Goal: Transaction & Acquisition: Purchase product/service

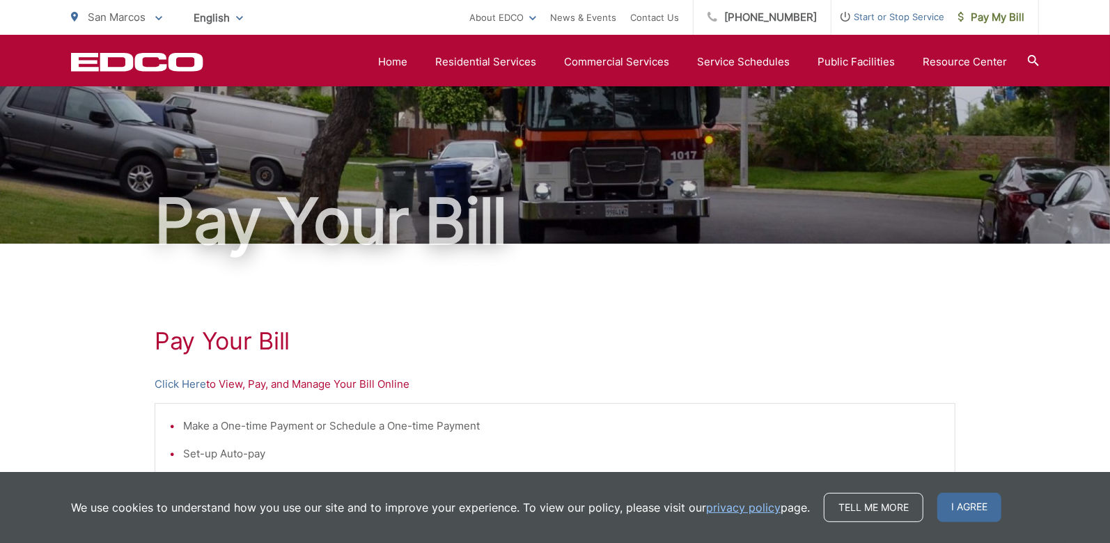
scroll to position [28, 0]
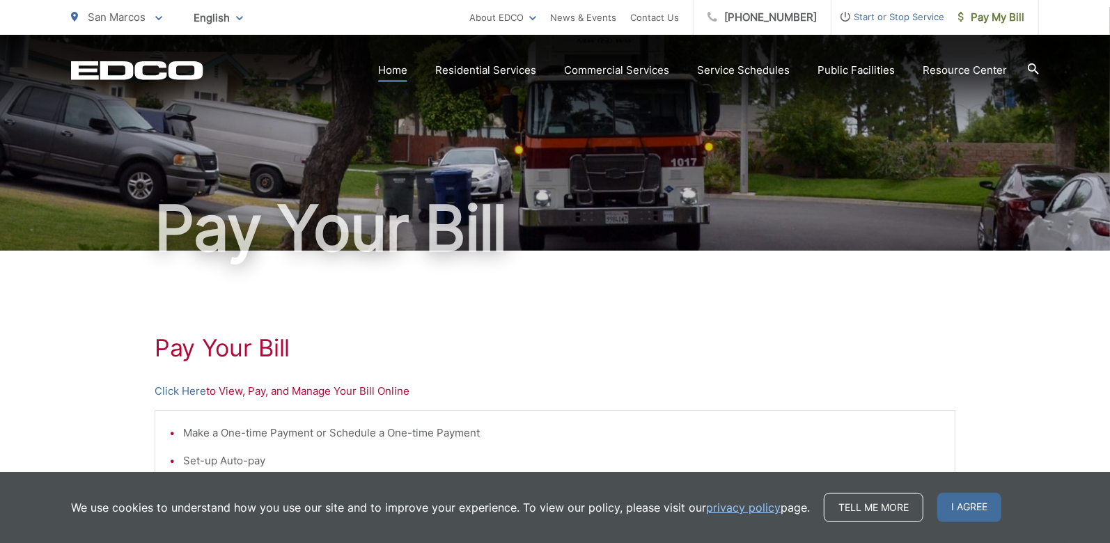
click at [405, 72] on link "Home" at bounding box center [392, 70] width 29 height 17
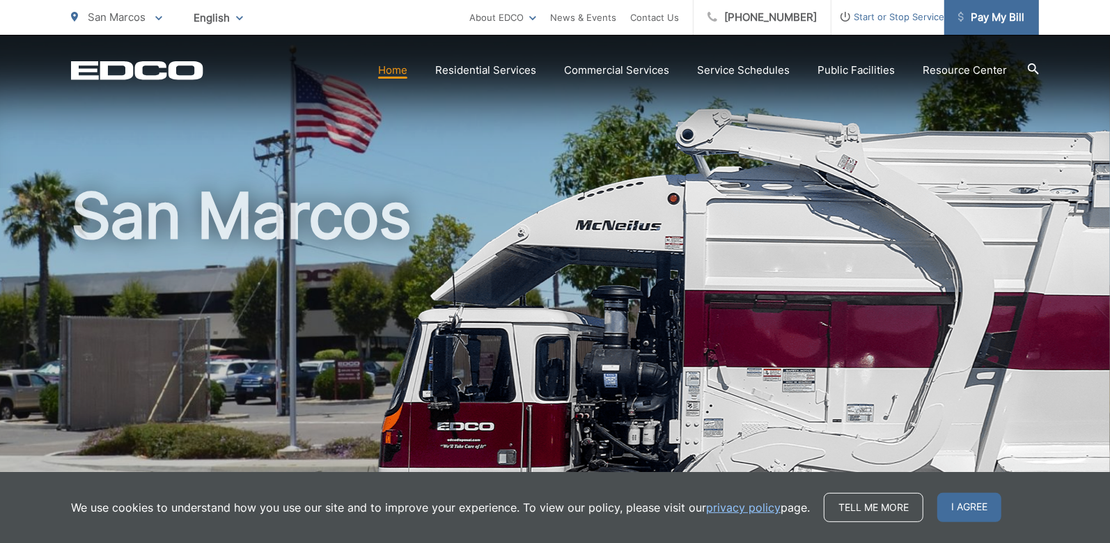
click at [994, 17] on span "Pay My Bill" at bounding box center [991, 17] width 66 height 17
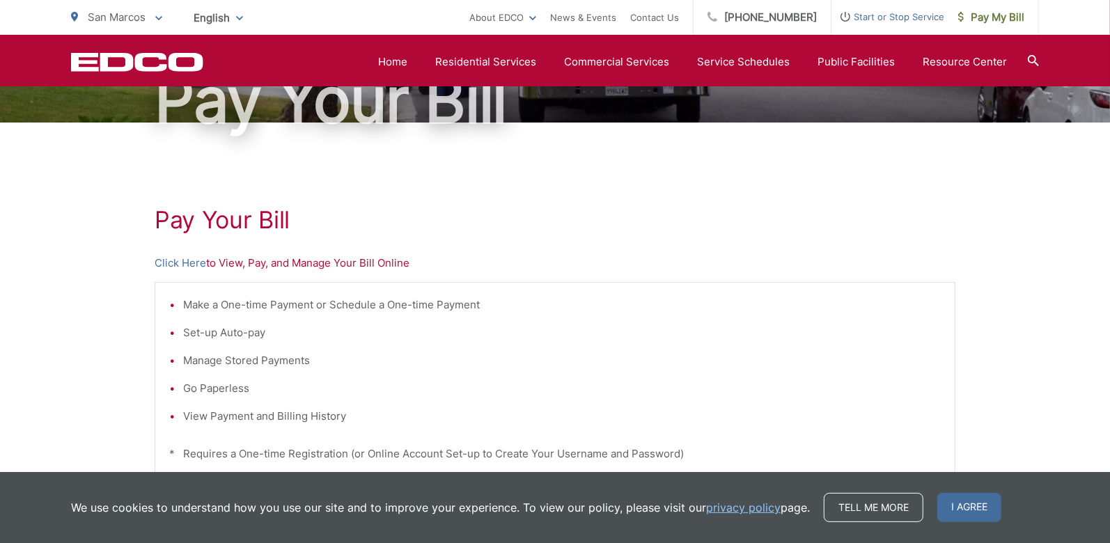
scroll to position [97, 0]
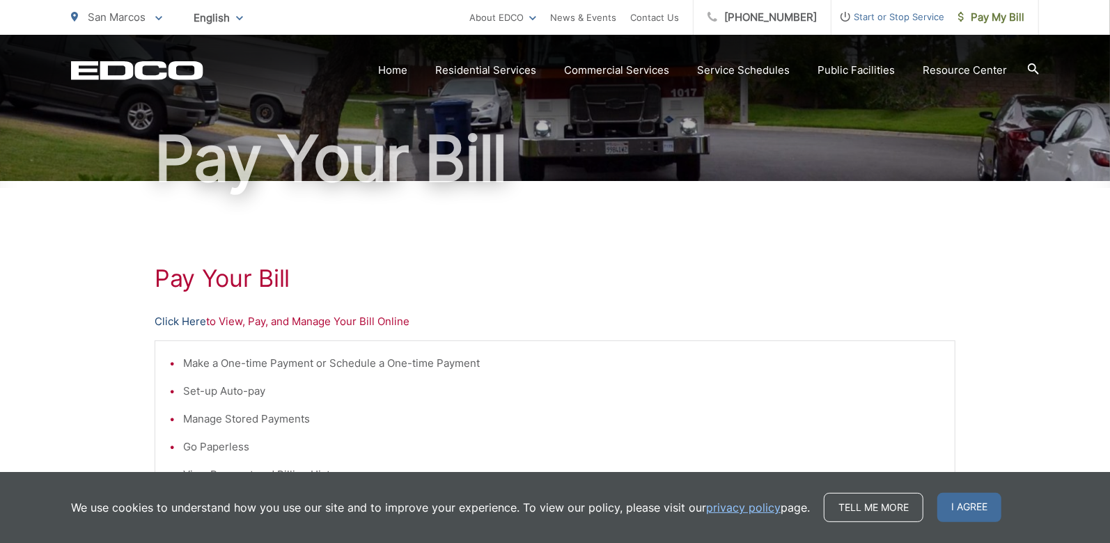
click at [175, 321] on link "Click Here" at bounding box center [181, 321] width 52 height 17
